Goal: Information Seeking & Learning: Learn about a topic

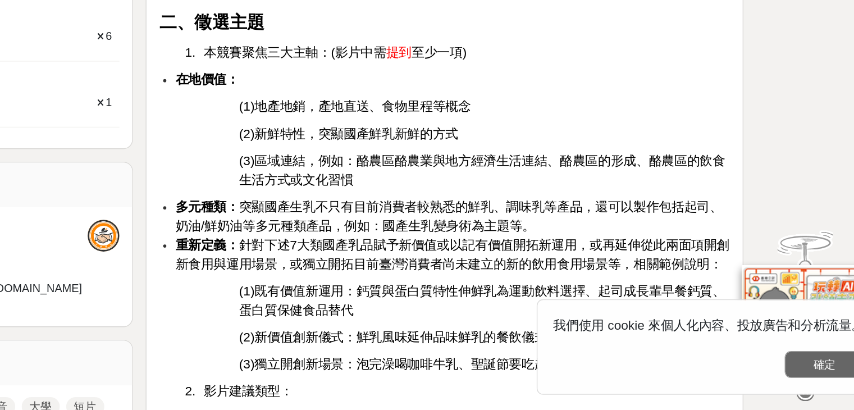
scroll to position [475, 0]
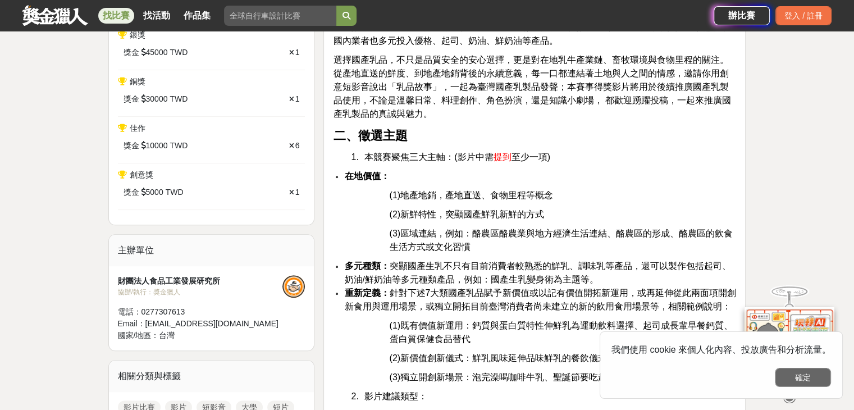
click at [801, 368] on button "確定" at bounding box center [803, 377] width 56 height 19
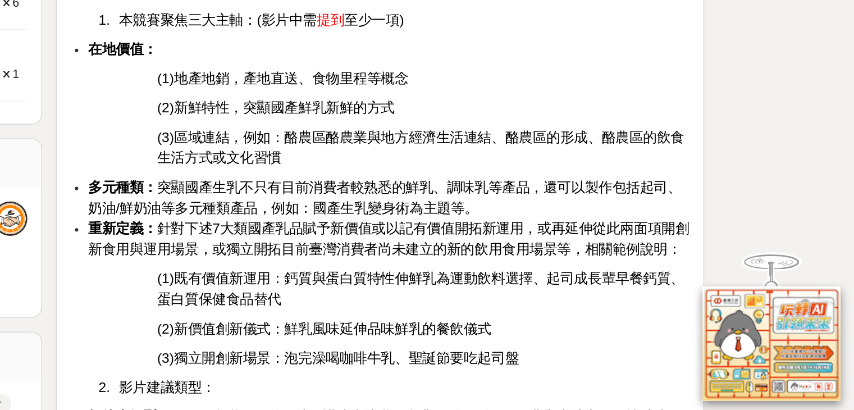
scroll to position [498, 0]
